Goal: Information Seeking & Learning: Compare options

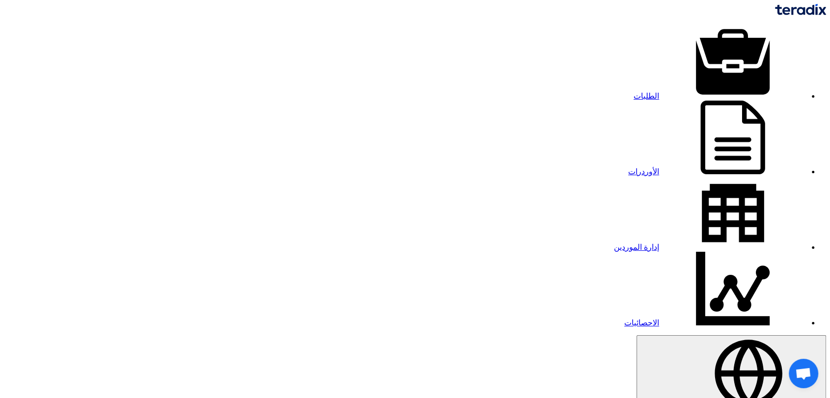
type input "1"
click at [634, 92] on link "الطلبات" at bounding box center [720, 96] width 173 height 8
type input "9"
type input "70927"
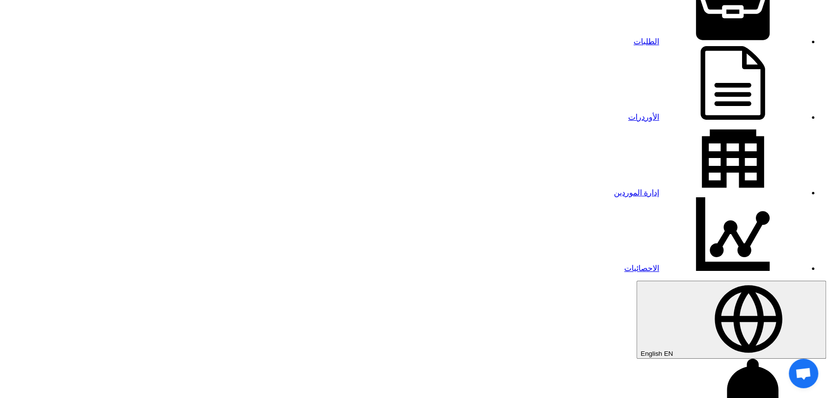
scroll to position [109, 0]
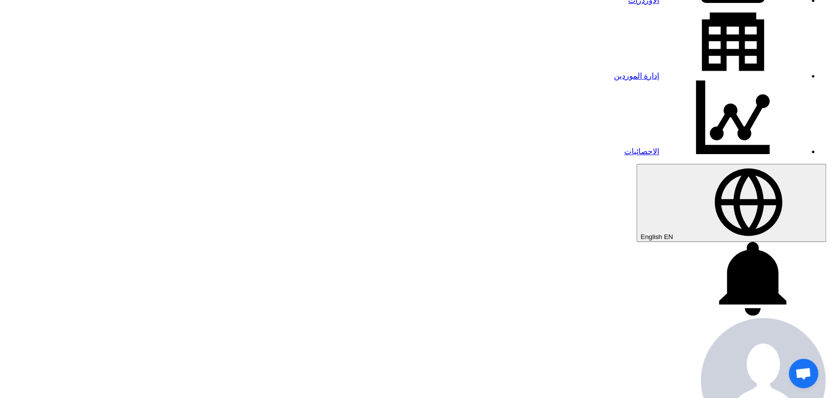
scroll to position [0, 0]
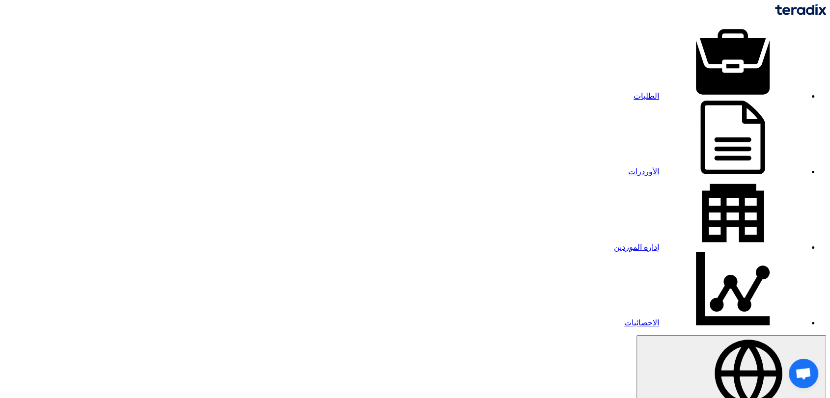
click at [614, 243] on link "إدارة الموردين" at bounding box center [710, 247] width 193 height 8
click at [636, 92] on link "الطلبات" at bounding box center [720, 96] width 173 height 8
type input "70924"
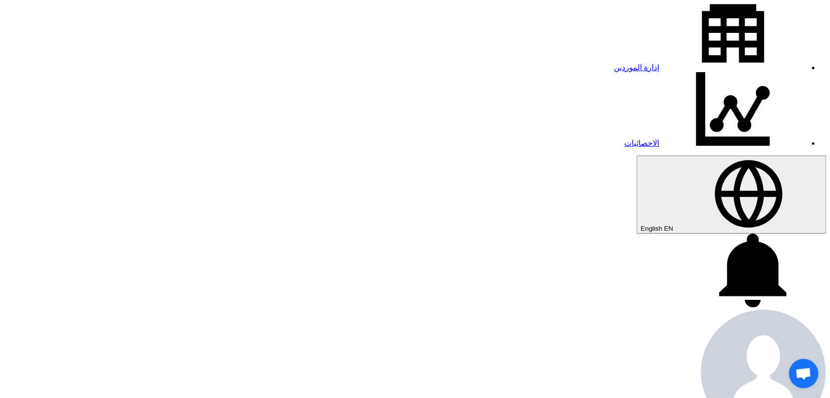
scroll to position [186, 0]
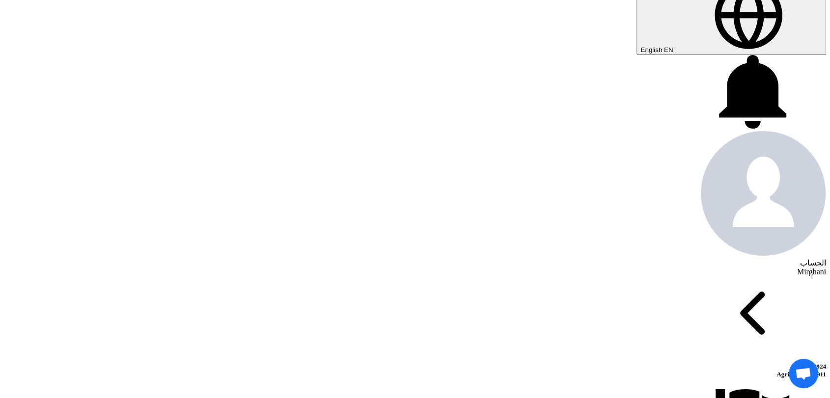
scroll to position [350, 0]
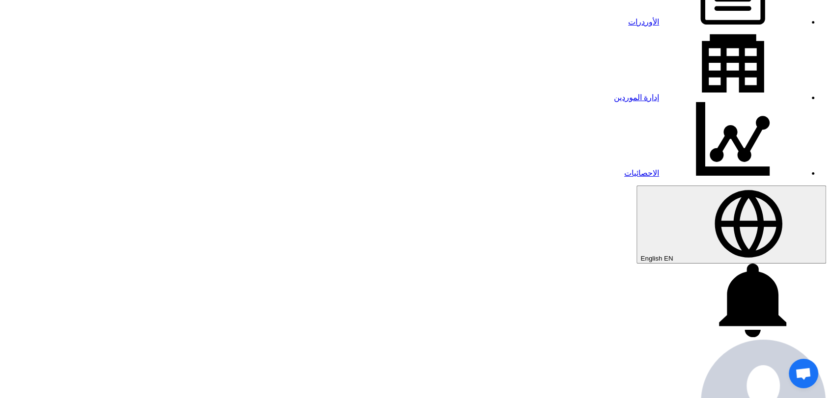
scroll to position [131, 0]
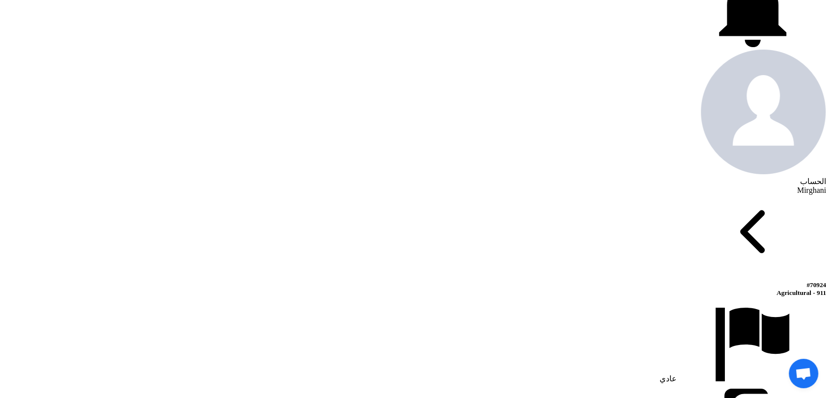
scroll to position [459, 0]
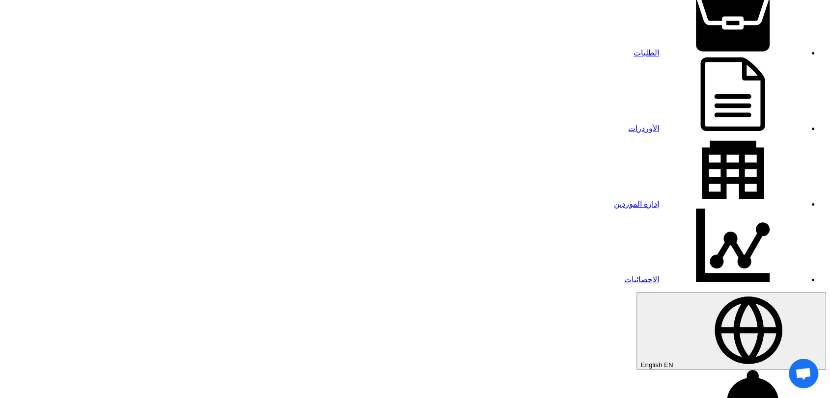
scroll to position [0, 0]
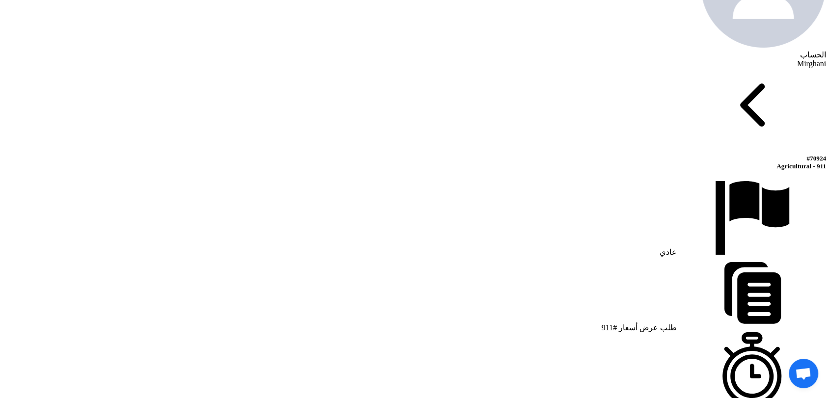
scroll to position [600, 0]
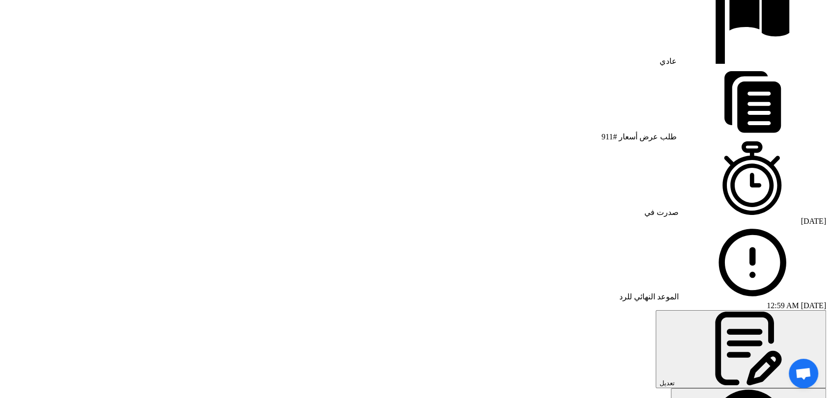
scroll to position [764, 0]
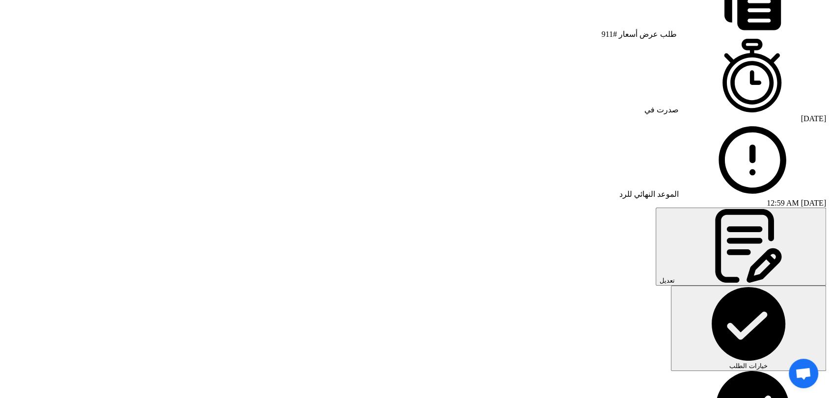
scroll to position [873, 0]
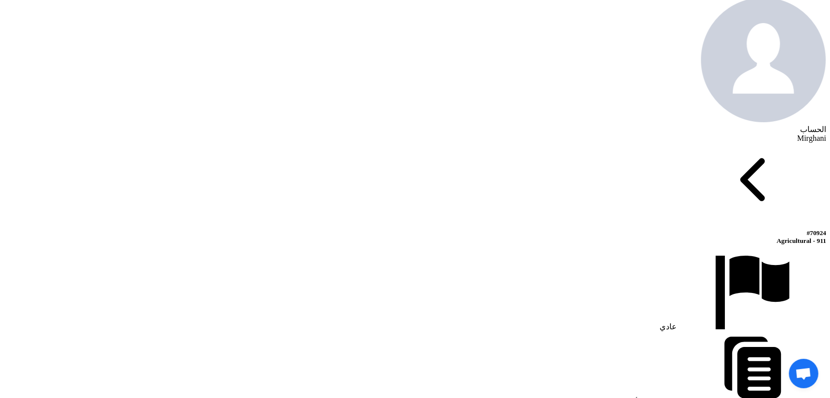
scroll to position [436, 0]
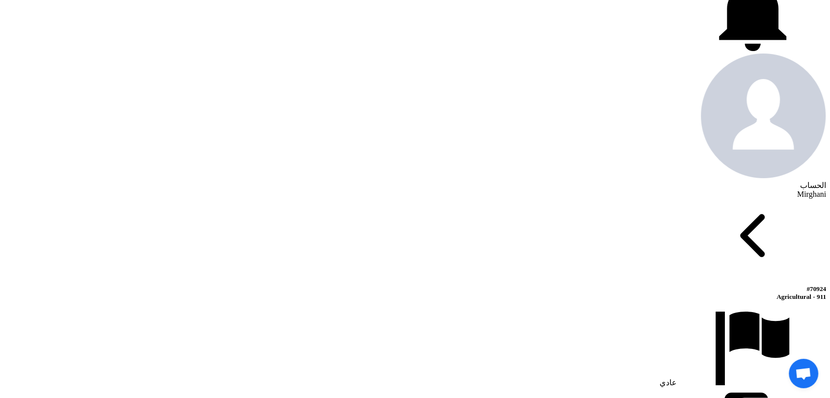
drag, startPoint x: 641, startPoint y: 151, endPoint x: 712, endPoint y: 147, distance: 71.3
copy p "Green Agricultural"
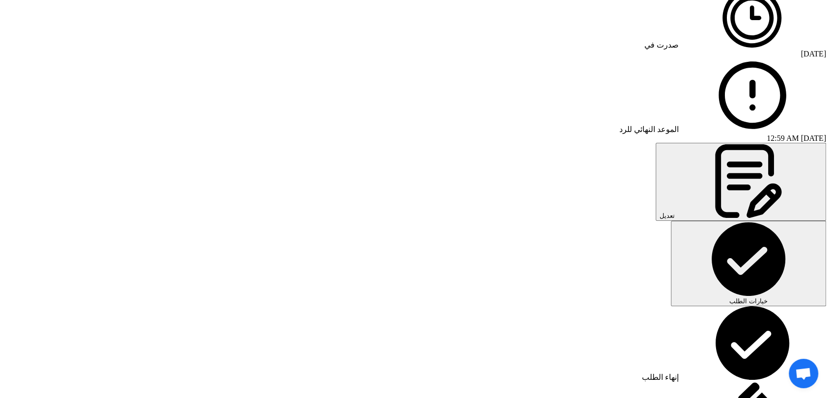
scroll to position [982, 0]
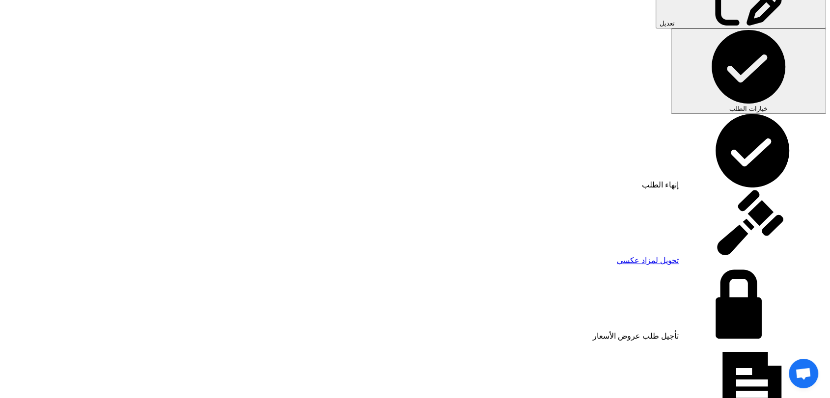
scroll to position [1146, 0]
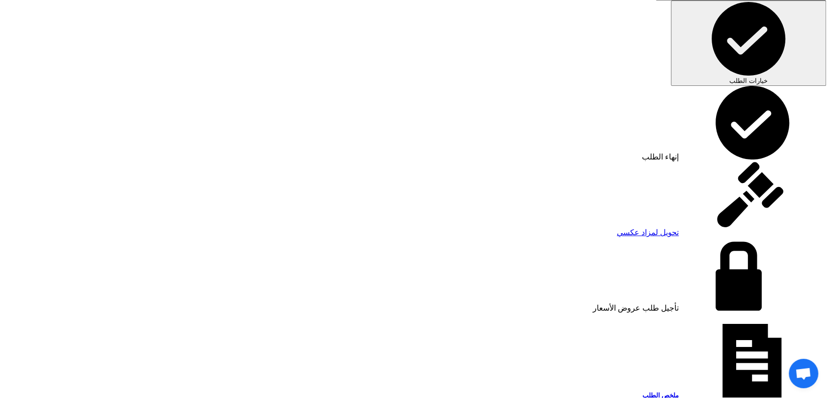
drag, startPoint x: 587, startPoint y: 122, endPoint x: 665, endPoint y: 122, distance: 78.6
copy p "ATAA AGRICULTURE"
